Goal: Task Accomplishment & Management: Complete application form

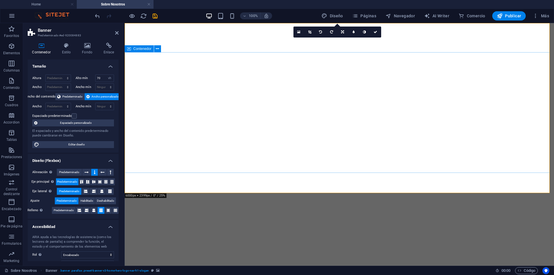
select select "vh"
select select "header"
click at [364, 16] on span "Páginas" at bounding box center [364, 16] width 24 height 6
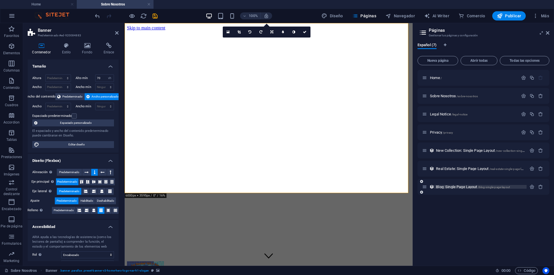
click at [490, 188] on span "/blog-single-page-layout" at bounding box center [494, 187] width 32 height 3
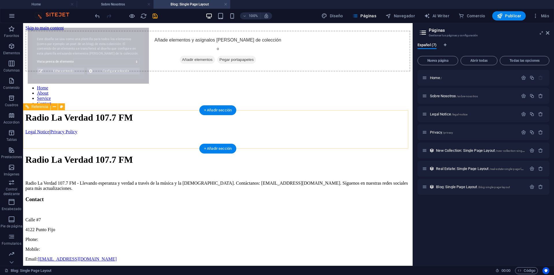
select select "68c061b97a4653fd280db23a"
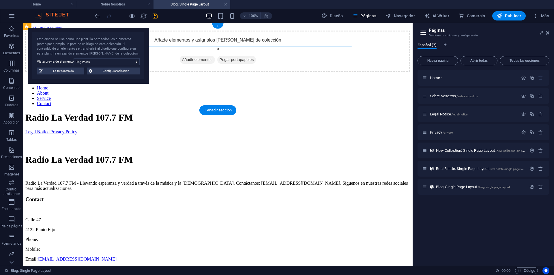
click at [185, 64] on span "Añadir elementos" at bounding box center [197, 60] width 35 height 8
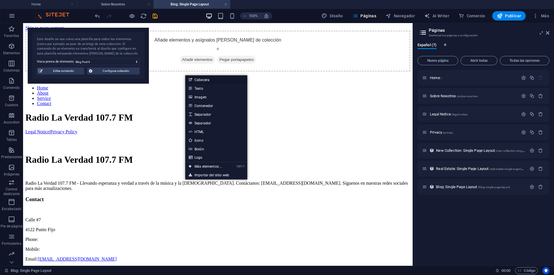
click at [211, 80] on link "Cabecera" at bounding box center [216, 79] width 62 height 9
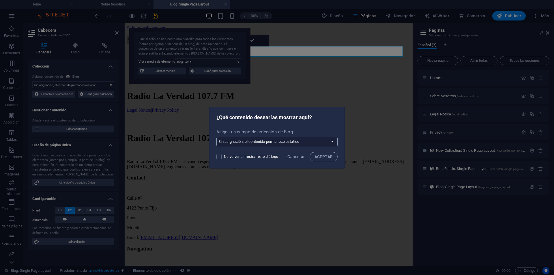
click at [329, 141] on select "Sin asignación, el contenido permanece estático Crear un campo nuevo Creado a l…" at bounding box center [276, 141] width 121 height 9
select select "createNew"
click at [217, 137] on select "Sin asignación, el contenido permanece estático Crear un campo nuevo Creado a l…" at bounding box center [276, 141] width 121 height 9
click at [323, 157] on span "ACEPTAR" at bounding box center [323, 156] width 18 height 5
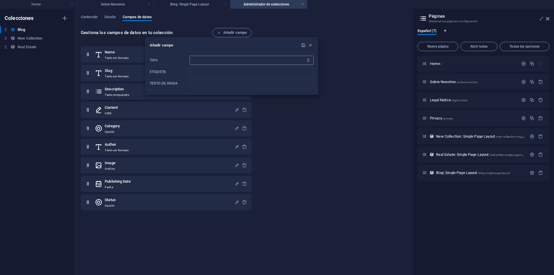
click at [210, 61] on select "Texto sin formato Enlace CMS Texto enriquecido Archivo Múltiples archivos Casil…" at bounding box center [252, 60] width 124 height 9
select select "cms"
click at [190, 56] on select "Texto sin formato Enlace CMS Texto enriquecido Archivo Múltiples archivos Casil…" at bounding box center [252, 60] width 124 height 9
click at [212, 74] on input "Etiqueta" at bounding box center [252, 71] width 124 height 9
click at [236, 85] on input "Texto de ayuda" at bounding box center [252, 83] width 124 height 9
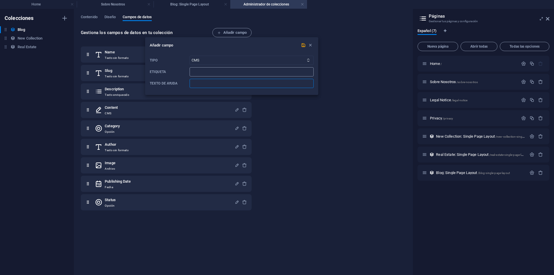
click at [231, 74] on input "Etiqueta" at bounding box center [252, 71] width 124 height 9
click at [223, 84] on input "Texto de ayuda" at bounding box center [252, 83] width 124 height 9
click at [222, 84] on input "Texto de ayuda" at bounding box center [252, 83] width 124 height 9
click at [310, 44] on icon "button" at bounding box center [310, 45] width 5 height 5
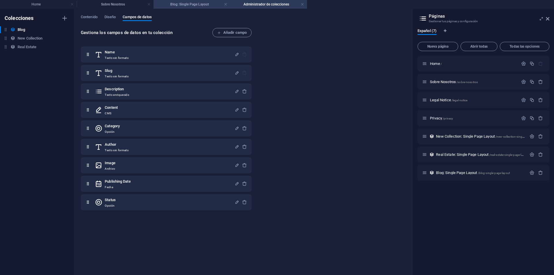
click at [192, 5] on h4 "Blog: Single Page Layout" at bounding box center [191, 4] width 77 height 6
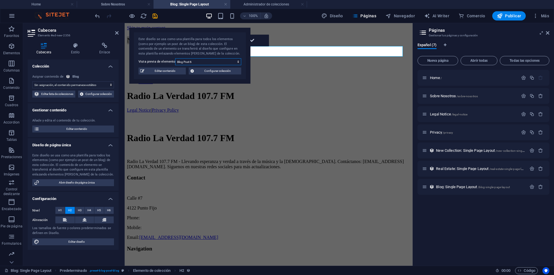
click at [235, 63] on select "Blog Post 6 Blog Post 5 Blog Post 4 Blog Post 3 Blog Post 2 Blog Post 1" at bounding box center [208, 61] width 66 height 7
click at [175, 58] on select "Blog Post 6 Blog Post 5 Blog Post 4 Blog Post 3 Blog Post 2 Blog Post 1" at bounding box center [208, 61] width 66 height 7
click at [228, 59] on select "Blog Post 6 Blog Post 5 Blog Post 4 Blog Post 3 Blog Post 2 Blog Post 1" at bounding box center [208, 61] width 66 height 7
click at [238, 59] on select "Blog Post 6 Blog Post 5 Blog Post 4 Blog Post 3 Blog Post 2 Blog Post 1" at bounding box center [208, 61] width 66 height 7
click at [168, 71] on span "Editar contenido" at bounding box center [165, 71] width 38 height 7
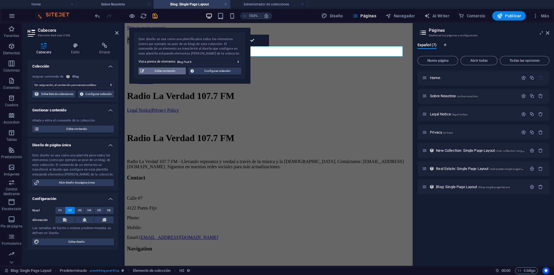
select select "Category 2"
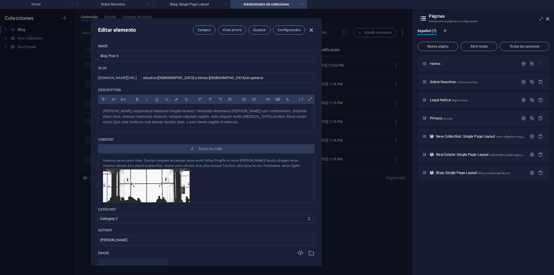
click at [312, 29] on icon "button" at bounding box center [311, 30] width 7 height 7
type input "2025-10-02"
type input "estudios-biblicos-y-temas-biblicos-en-general"
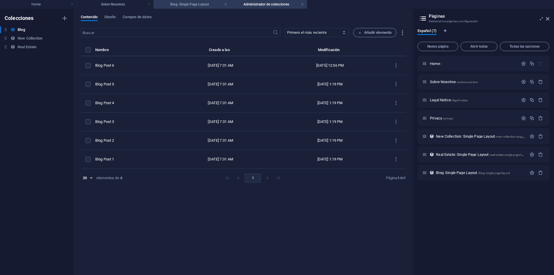
click at [203, 1] on li "Blog: Single Page Layout" at bounding box center [191, 4] width 77 height 9
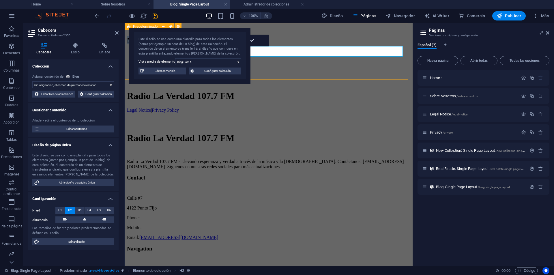
click at [410, 44] on div "Nueva cabecera" at bounding box center [268, 40] width 283 height 8
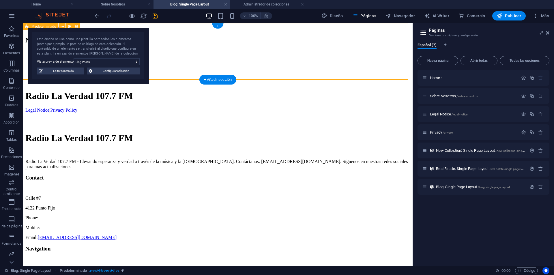
click at [248, 44] on div "Nueva cabecera" at bounding box center [217, 40] width 385 height 8
click at [235, 44] on div "Nueva cabecera" at bounding box center [217, 40] width 385 height 8
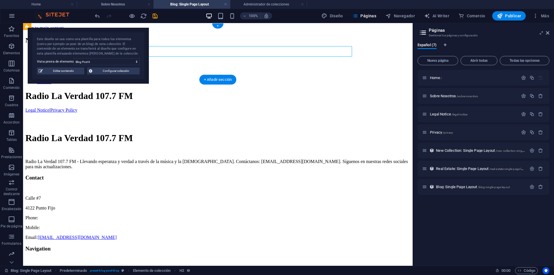
click at [235, 44] on div "Nueva cabecera" at bounding box center [217, 40] width 385 height 8
click at [104, 73] on span "Configurar colección" at bounding box center [116, 71] width 44 height 7
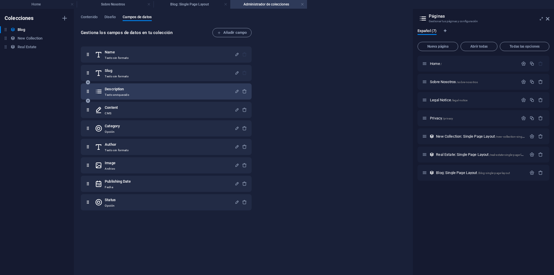
click at [168, 93] on div "Description Texto enriquecido" at bounding box center [165, 92] width 140 height 12
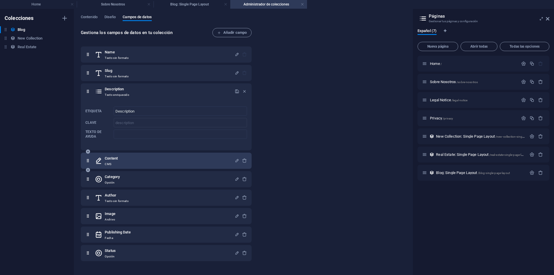
click at [140, 164] on div "Content CMS" at bounding box center [165, 161] width 140 height 12
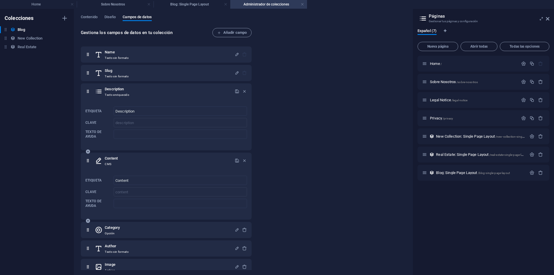
click at [196, 158] on div "Content CMS" at bounding box center [165, 161] width 140 height 12
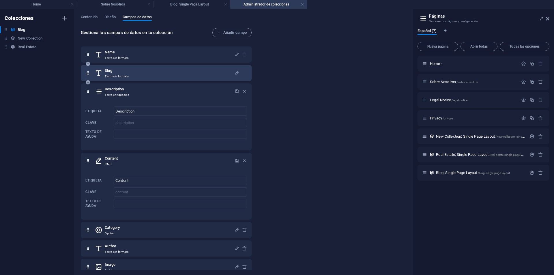
click at [147, 73] on div "Slug Texto sin formato" at bounding box center [165, 73] width 140 height 12
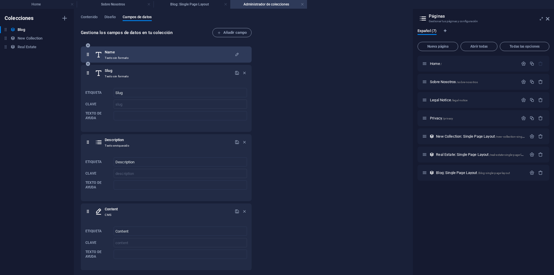
click at [156, 55] on div "Name Texto sin formato" at bounding box center [165, 55] width 140 height 12
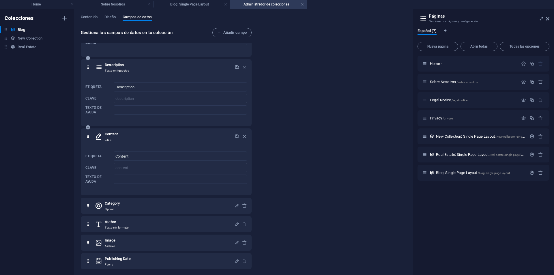
scroll to position [146, 0]
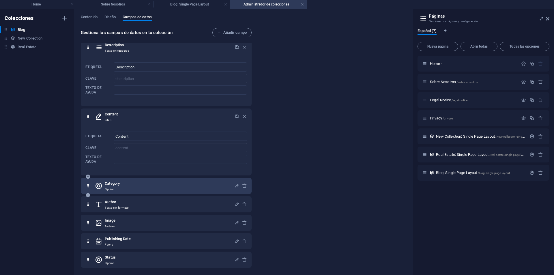
drag, startPoint x: 156, startPoint y: 187, endPoint x: 150, endPoint y: 189, distance: 6.1
click at [155, 187] on div "Category Opción" at bounding box center [165, 186] width 140 height 12
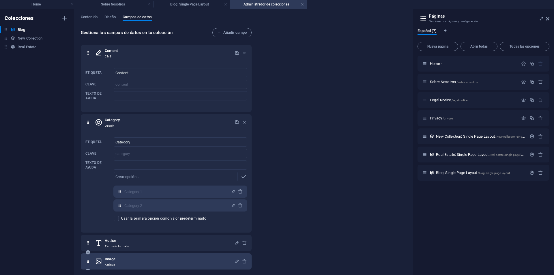
scroll to position [248, 0]
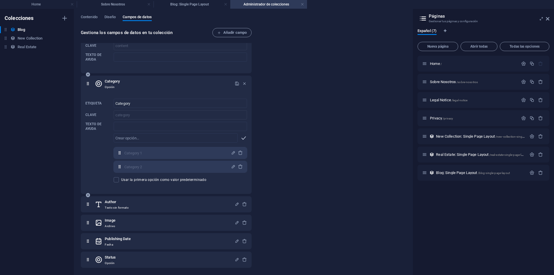
click at [242, 138] on icon "button" at bounding box center [243, 138] width 7 height 7
drag, startPoint x: 198, startPoint y: 141, endPoint x: 184, endPoint y: 142, distance: 13.6
click at [198, 141] on input "text" at bounding box center [176, 137] width 124 height 9
click at [112, 15] on span "Diseño" at bounding box center [110, 18] width 12 height 8
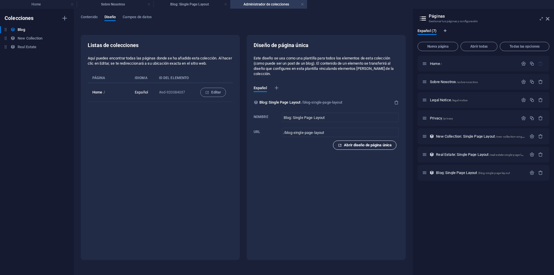
click at [381, 146] on span "Abrir diseño de página única" at bounding box center [365, 145] width 54 height 7
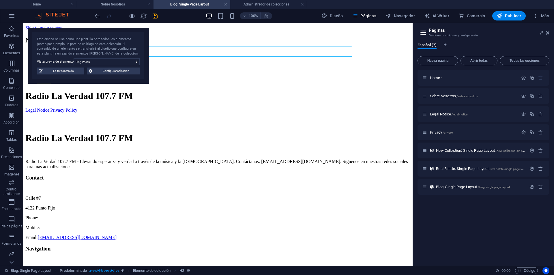
click at [181, 15] on div "100% Diseño Páginas Navegador AI Writer Comercio Publicar Más" at bounding box center [323, 15] width 458 height 9
click at [248, 44] on div "Nueva cabecera" at bounding box center [217, 40] width 385 height 8
click at [246, 44] on div "Nueva cabecera" at bounding box center [217, 40] width 385 height 8
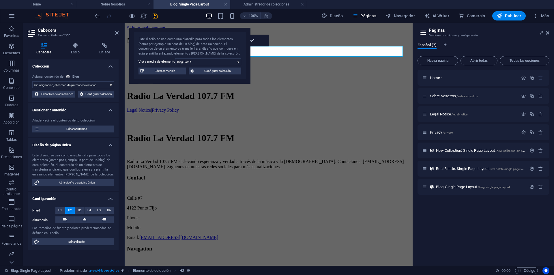
click at [111, 85] on select "Sin asignación, el contenido permanece estático Creado a las (Fecha) Actualizad…" at bounding box center [73, 84] width 82 height 7
select select "updatedAt"
click at [32, 81] on select "Sin asignación, el contenido permanece estático Creado a las (Fecha) Actualizad…" at bounding box center [73, 84] width 82 height 7
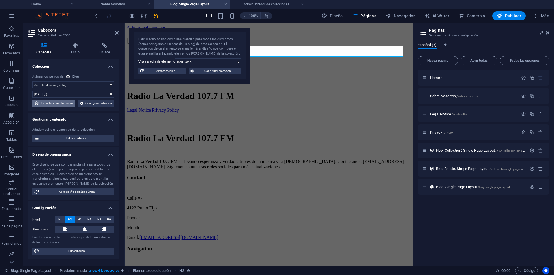
click at [74, 104] on span "Editar lista de colecciones" at bounding box center [57, 103] width 33 height 7
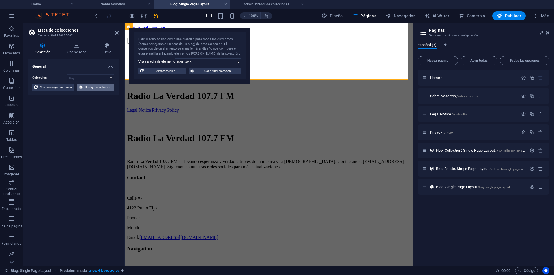
click at [101, 85] on span "Configurar colección" at bounding box center [98, 87] width 28 height 7
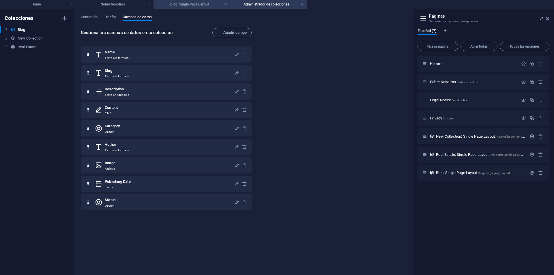
click at [193, 5] on h4 "Blog: Single Page Layout" at bounding box center [191, 4] width 77 height 6
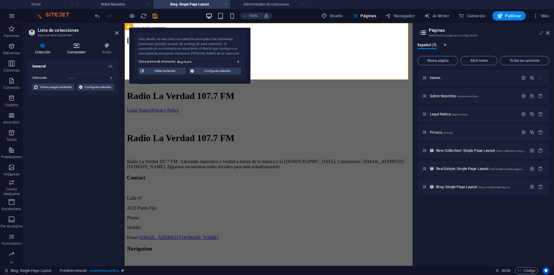
click at [74, 47] on icon at bounding box center [76, 46] width 33 height 6
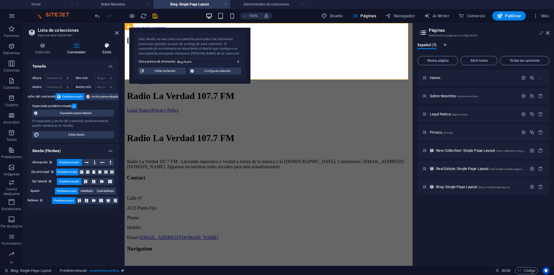
click at [105, 44] on icon at bounding box center [106, 46] width 23 height 6
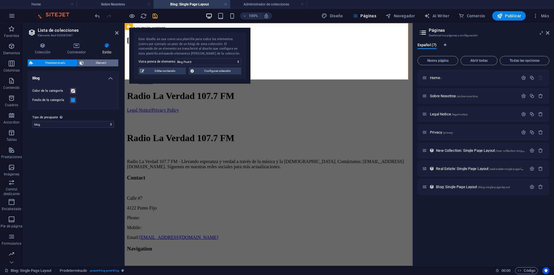
click at [101, 62] on span "Element" at bounding box center [100, 62] width 31 height 7
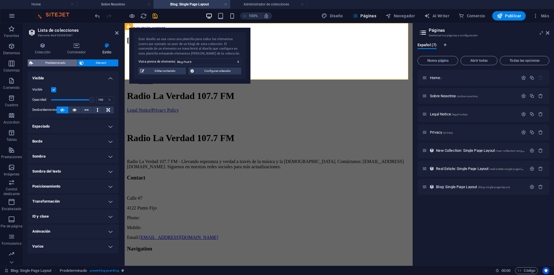
click at [64, 64] on span "Predeterminado" at bounding box center [55, 62] width 41 height 7
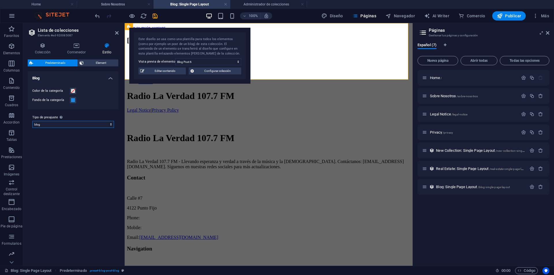
click at [97, 123] on select "real-estate blog Añadir tipo de preajuste" at bounding box center [73, 124] width 82 height 7
click at [39, 48] on icon at bounding box center [43, 46] width 30 height 6
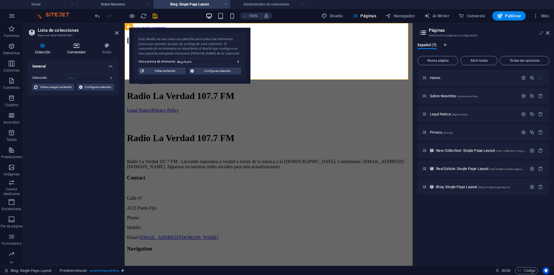
click at [67, 49] on h4 "Contenedor" at bounding box center [77, 49] width 35 height 12
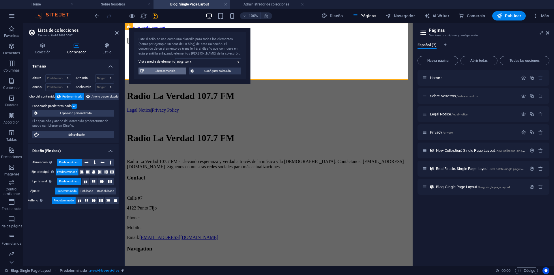
click at [170, 71] on span "Editar contenido" at bounding box center [165, 71] width 38 height 7
select select "Category 2"
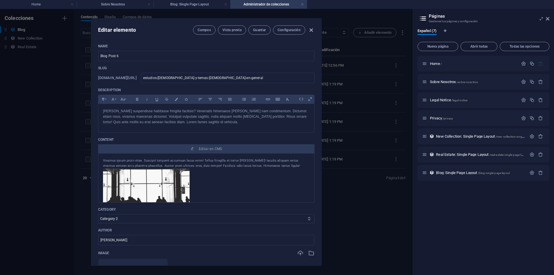
click at [312, 27] on div "Campos Vista previa Guardar Configuración" at bounding box center [253, 29] width 121 height 9
click at [306, 3] on h4 "Administrador de colecciones" at bounding box center [268, 4] width 77 height 6
click at [303, 3] on link at bounding box center [302, 4] width 3 height 5
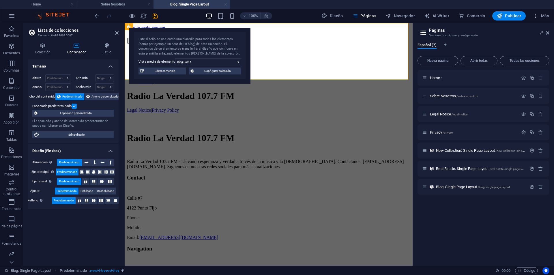
click at [226, 3] on link at bounding box center [225, 4] width 3 height 5
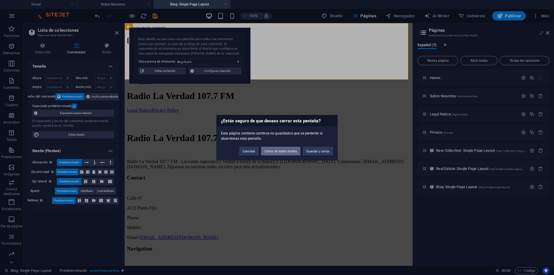
drag, startPoint x: 280, startPoint y: 153, endPoint x: 200, endPoint y: 127, distance: 84.2
click at [280, 153] on button "Cerrar de todos modos" at bounding box center [281, 151] width 40 height 9
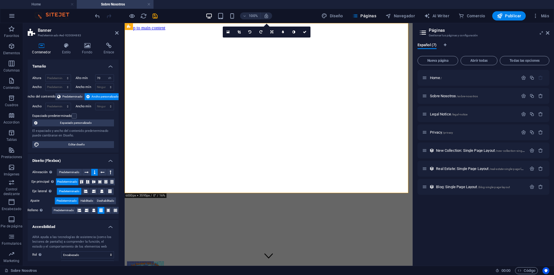
click at [181, 5] on ul "Home Sobre Nosotros" at bounding box center [277, 4] width 554 height 9
click at [179, 17] on div "100% Diseño Páginas Navegador AI Writer Comercio Publicar Más" at bounding box center [323, 15] width 458 height 9
click at [487, 169] on span "Real Estate: Single Page Layout /real-estate-single-page-layout" at bounding box center [482, 168] width 93 height 4
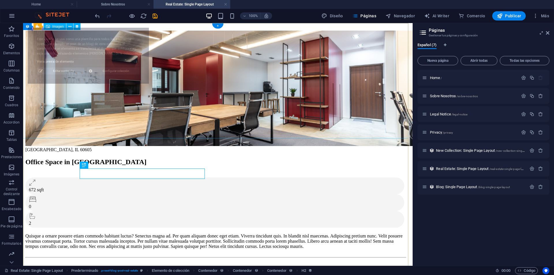
scroll to position [0, 0]
select select "68c061ba7a4653fd280db241"
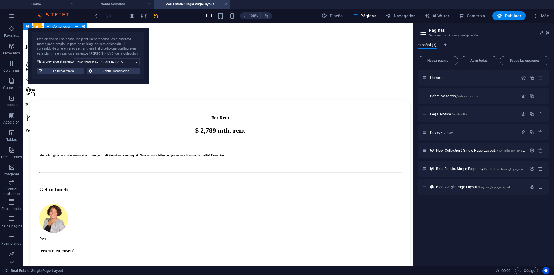
scroll to position [341, 0]
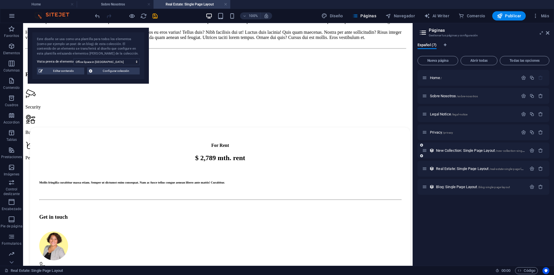
click at [490, 148] on div "New Collection: Single Page Layout /new-collection-single-page-layout" at bounding box center [474, 150] width 104 height 7
click at [488, 151] on span "New Collection: Single Page Layout /new-collection-single-page-layout" at bounding box center [488, 150] width 104 height 4
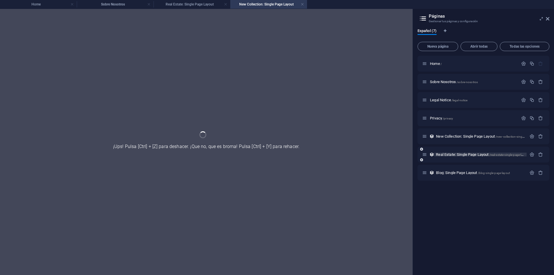
scroll to position [0, 0]
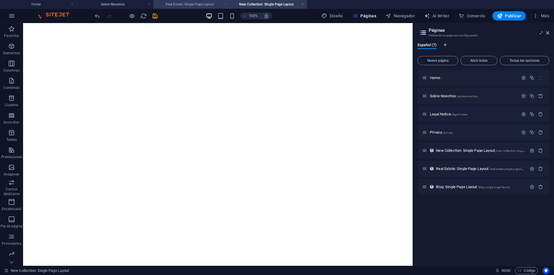
click at [226, 3] on link at bounding box center [225, 4] width 3 height 5
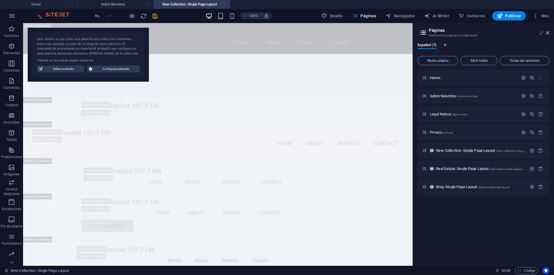
click at [226, 4] on link at bounding box center [225, 4] width 3 height 5
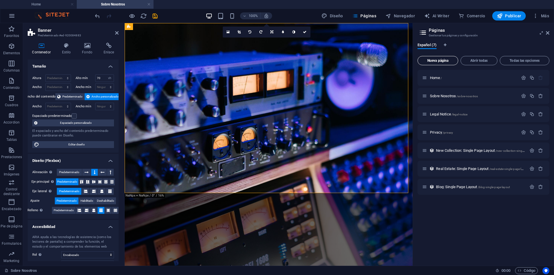
click at [445, 62] on span "Nueva página" at bounding box center [437, 60] width 35 height 3
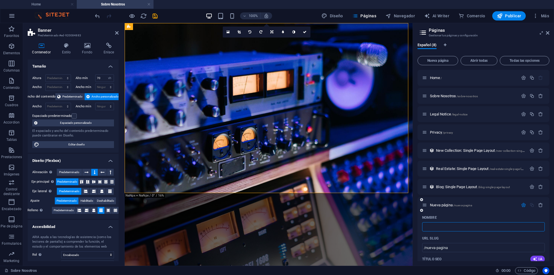
type input "/"
type input "b"
type input "/b"
type input "b"
type input "blog"
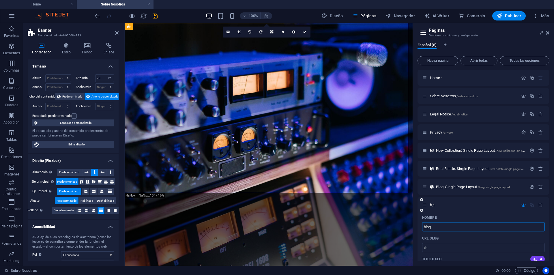
type input "/blog"
type input "blog"
type input "blogla"
type input "blog"
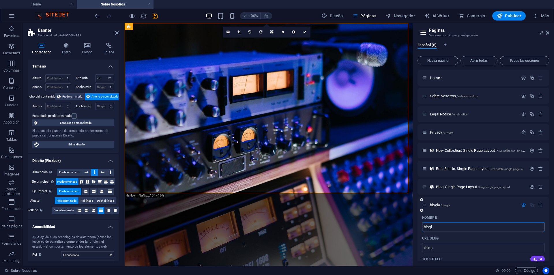
type input "/blogla"
type input "blogla"
type input "blog"
type input "/blog"
type input "blog"
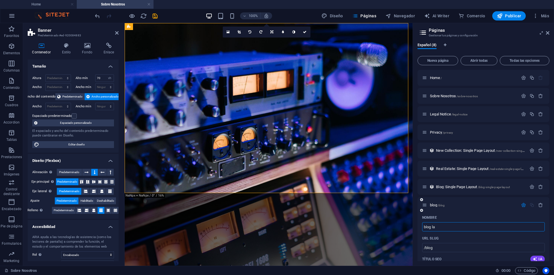
type input "blog la"
type input "blog"
type input "blog la"
type input "/blog-la"
type input "blog la"
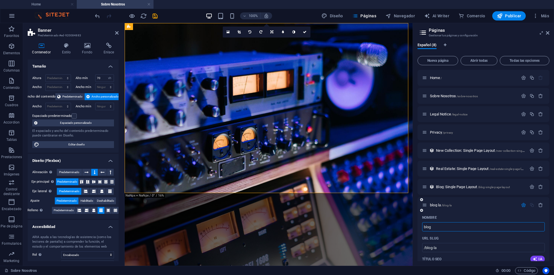
type input "blog"
type input "/blog"
type input "blog"
type input "blog:"
type input "blog"
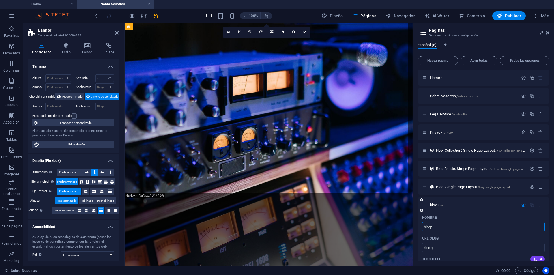
type input "blog:"
type input ":"
type input "/"
type input ":"
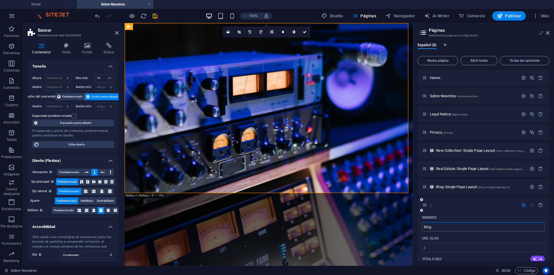
type input "Blog:"
type input "/blog"
type input "Blog:"
type input "Blog: l"
type input "Blog:"
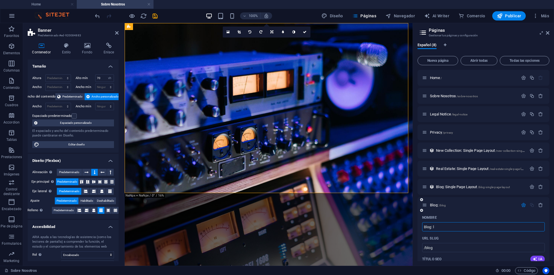
type input "Blog:"
type input "/blog-la"
type input "Blog: la"
type input "Blog:"
type input "/blog"
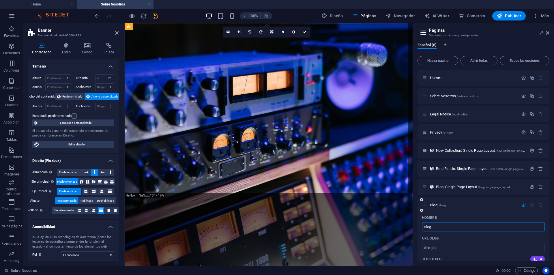
type input "Blog:"
type input "Blog: LA"
type input "/blog-la"
type input "Blog: LA"
type input "Blog: La"
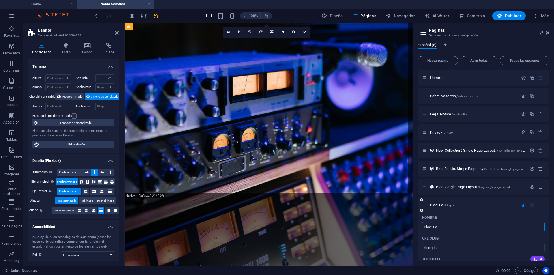
type input "Blog: La"
type input "Blog: La Verdad 1"
type input "/blog-la-verdad"
type input "Blog: La Verdad"
type input "Blog: La Verdad 107"
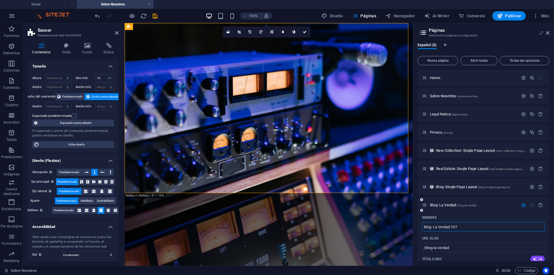
type input "/blog-la-verdad-107"
type input "Blog: La Verdad 107"
type input "Blog: La Verdad 107.7"
type input "Blog: La Verdad 107."
type input "Blog: La Verdad 107.7 FM"
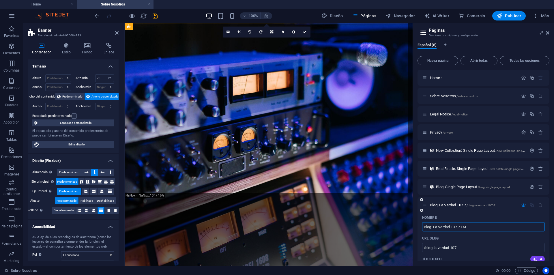
type input "/blog-la-verdad-107-7"
type input "Blog: La Verdad 107.7"
type input "Blog: La Verdad 107.7 FM"
type input "/blog-la-verdad-107-7-fm"
type input "Blog: La Verdad 107.7 FM"
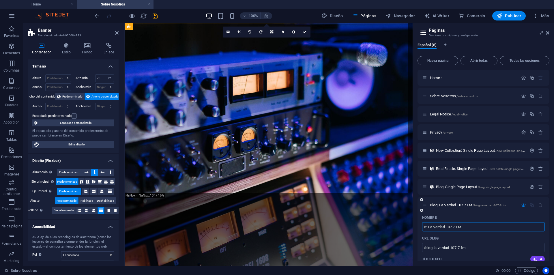
type input ": La Verdad 107.7 FM"
type input "/blo-la-verdad-107-7-fm"
type input "Blo: La Verdad 107.7 FM"
type input "noticias : La Verdad 107.7 FM"
type input "/noticias-la-verdad-107-7-fm"
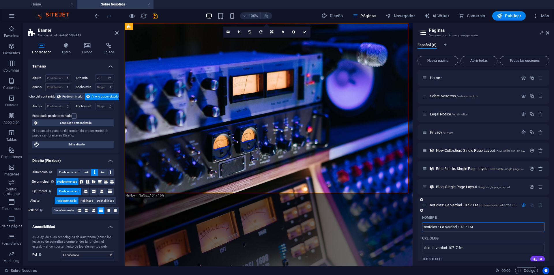
type input "noticias: La Verdad 107.7 FM"
type input "Noticias: La Verdad 107.7 FM"
type input "/oticias-la-verdad-107-7-fm"
type input "oticias: La Verdad 107.7 FM"
type input "Noticias: La Verdad 107.7 FM"
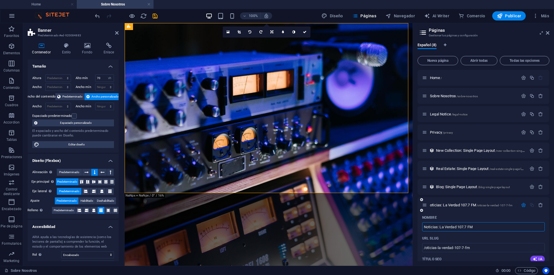
type input "/noticias-la-verdad-107-7-fm"
type input "Noticias: La Verdad 107.7 FM"
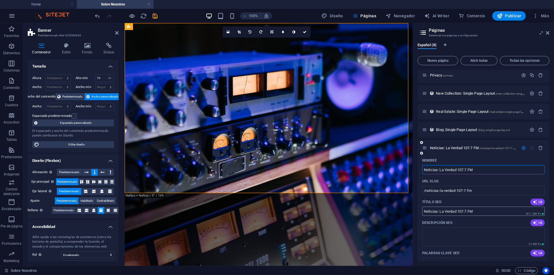
scroll to position [58, 0]
click at [439, 170] on input "Noticias: La Verdad 107.7 FM" at bounding box center [483, 168] width 123 height 9
drag, startPoint x: 484, startPoint y: 170, endPoint x: 423, endPoint y: 171, distance: 61.5
click at [423, 171] on input "Noticias: La Verdad 107.7 FM" at bounding box center [483, 168] width 123 height 9
type input "E"
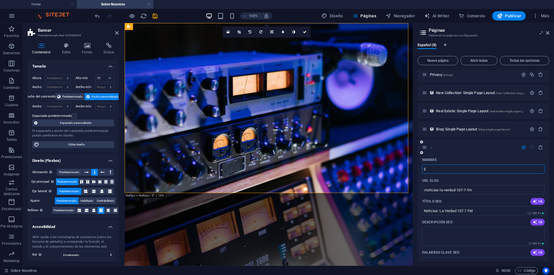
type input "/"
type input "Esti"
type input "/es"
type input "Es"
type input "Estudios"
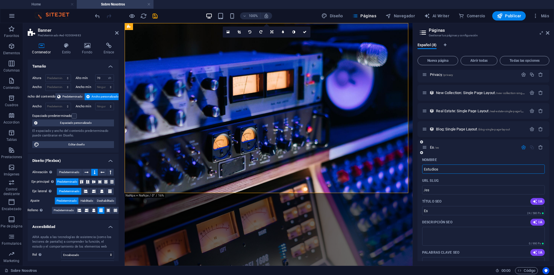
type input "/estudios"
type input "Estudios"
type input "Estudios y M"
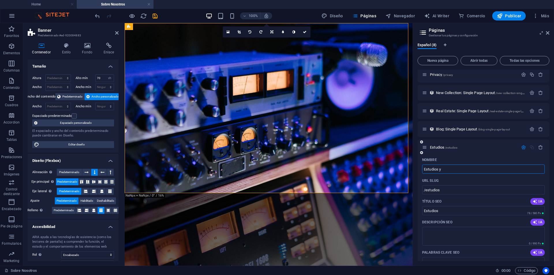
type input "/estudios-y"
type input "Estudios y"
type input "Estudios y Material"
type input "/estudios-y-material"
type input "Estudios y Material"
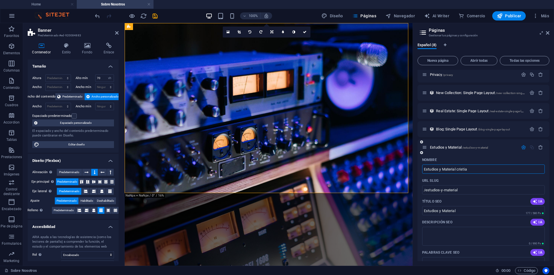
type input "Estudios y Material cristian"
type input "/estudios-y-material-cristi"
type input "Estudios y Material cristi"
type input "Estudios y Material cristiano para e"
type input "/estudios-y-material-cristiano-para"
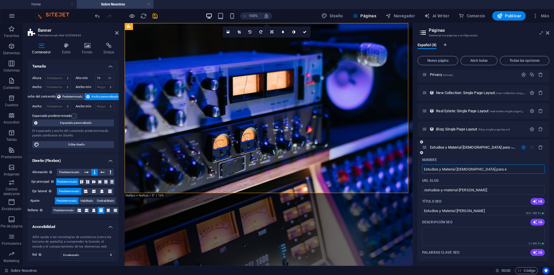
type input "Estudios y Material cristiano para"
type input "Estudios y Material cristiano para estu"
type input "/estudios-y-material-cristiano-para-est"
type input "Estudios y Material cristiano para est"
type input "Estudios y Material cristiano para e"
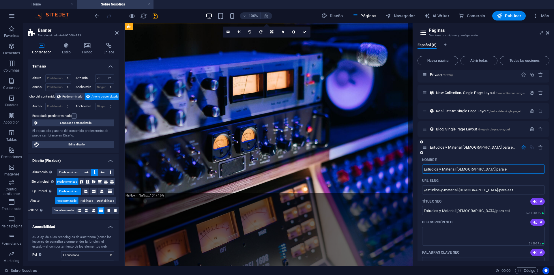
type input "/estudios-y-material-cristiano-para-estu"
type input "Estudios y Material cristiano para estu"
type input "Estudios y Material cristiano"
click at [482, 170] on input "Estudios y Material cristiano" at bounding box center [483, 168] width 123 height 9
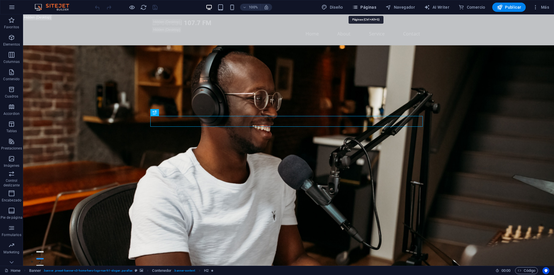
click at [369, 9] on span "Páginas" at bounding box center [364, 7] width 24 height 6
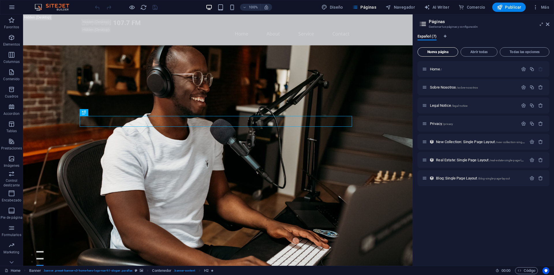
click at [430, 53] on span "Nueva página" at bounding box center [437, 51] width 35 height 3
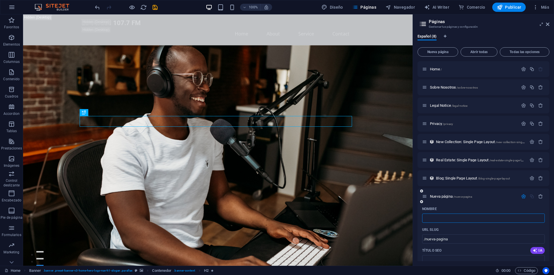
type input "/"
type input "mater"
type input "/ma"
type input "ma"
type input "m"
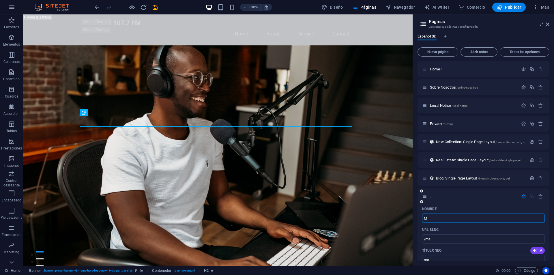
type input "Ma"
type input "/"
type input "Matewr"
type input "/ma"
type input "Ma"
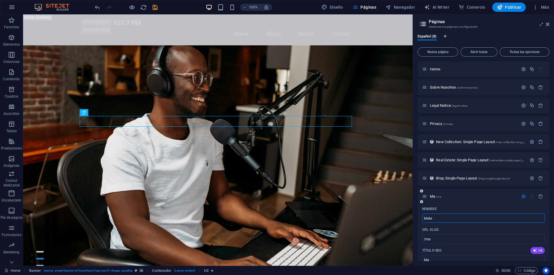
type input "Mate"
type input "/mate"
type input "Mate"
type input "Material pa"
type input "/material"
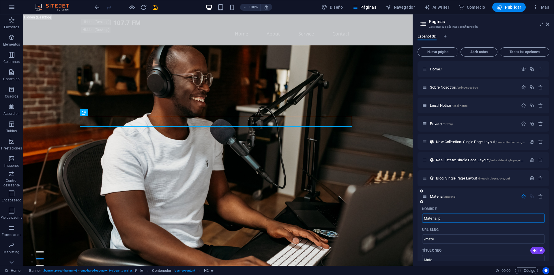
type input "Material"
type input "Material para"
type input "/material-para"
type input "Material para"
type input "Material para estudio"
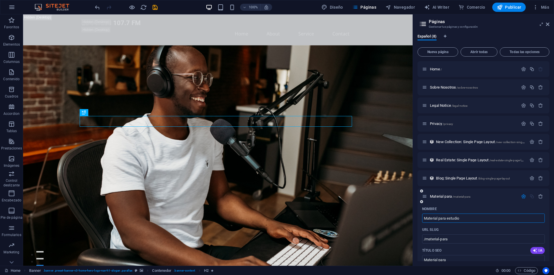
type input "/material-para-estudio"
type input "Material para estudio"
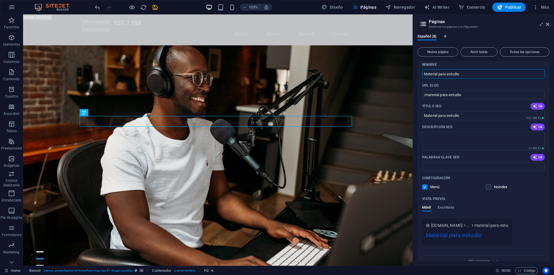
scroll to position [155, 0]
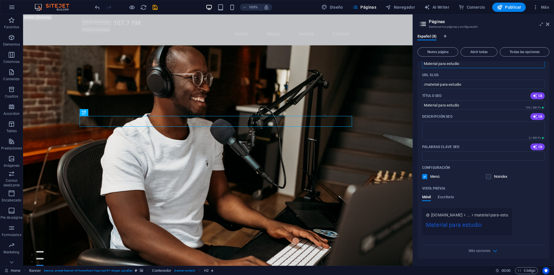
type input "Material para estudio"
click at [523, 186] on div "Vista previa" at bounding box center [483, 188] width 123 height 9
click at [490, 250] on div "Más opciones" at bounding box center [483, 249] width 123 height 9
click at [491, 250] on div "Más opciones" at bounding box center [483, 249] width 123 height 9
click at [493, 250] on icon "button" at bounding box center [495, 251] width 7 height 7
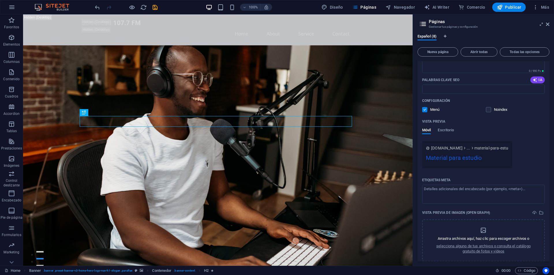
scroll to position [243, 0]
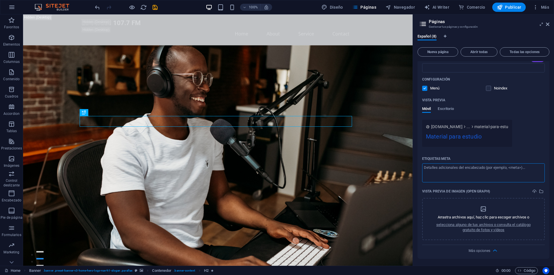
click at [525, 170] on textarea "Etiquetas meta ​" at bounding box center [483, 172] width 123 height 19
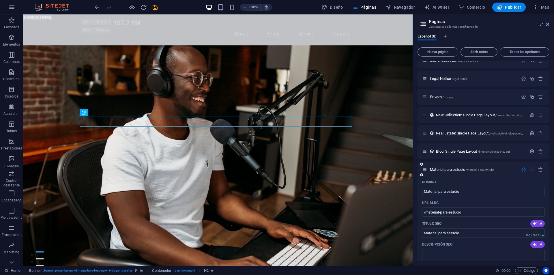
scroll to position [0, 0]
